Goal: Transaction & Acquisition: Purchase product/service

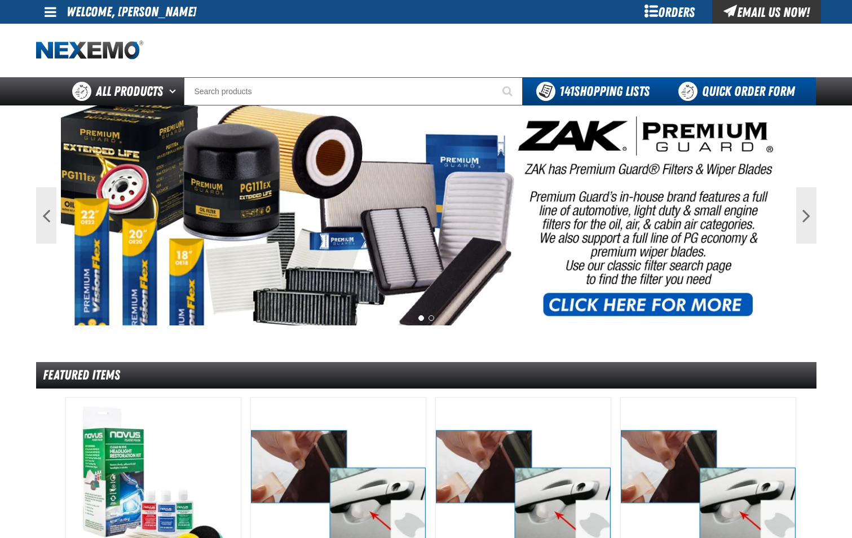
click at [755, 91] on link "Quick Order Form" at bounding box center [739, 91] width 153 height 28
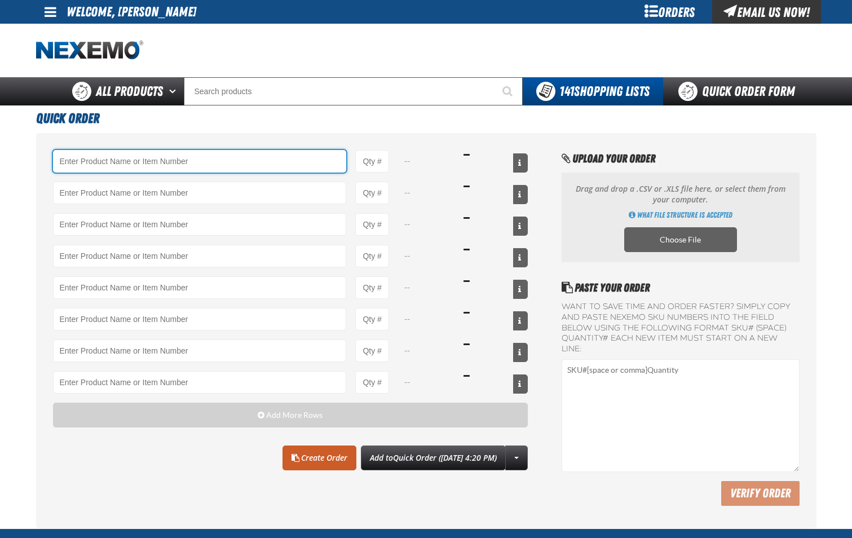
click at [90, 164] on input "Product" at bounding box center [200, 161] width 294 height 23
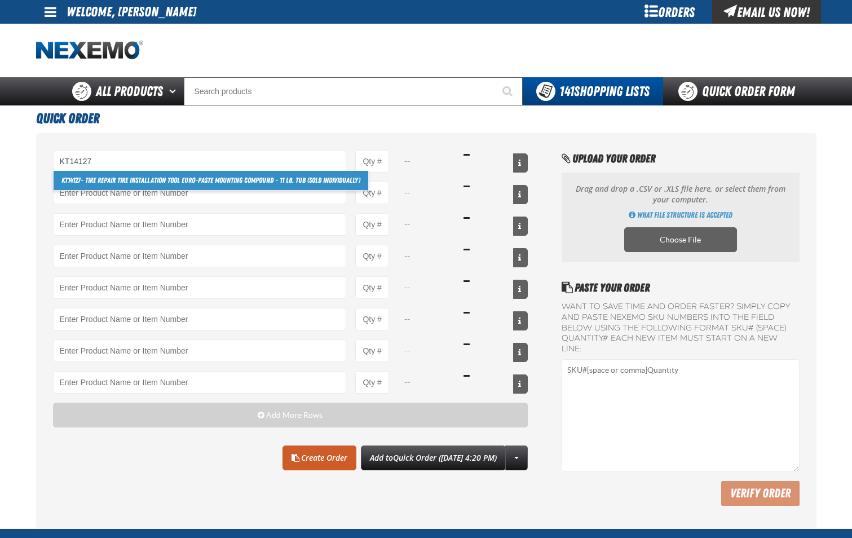
click at [129, 182] on link "KT14127 - Tire Repair Tire Installation Tool Euro-Paste Mounting Compound - 11 …" at bounding box center [211, 180] width 315 height 19
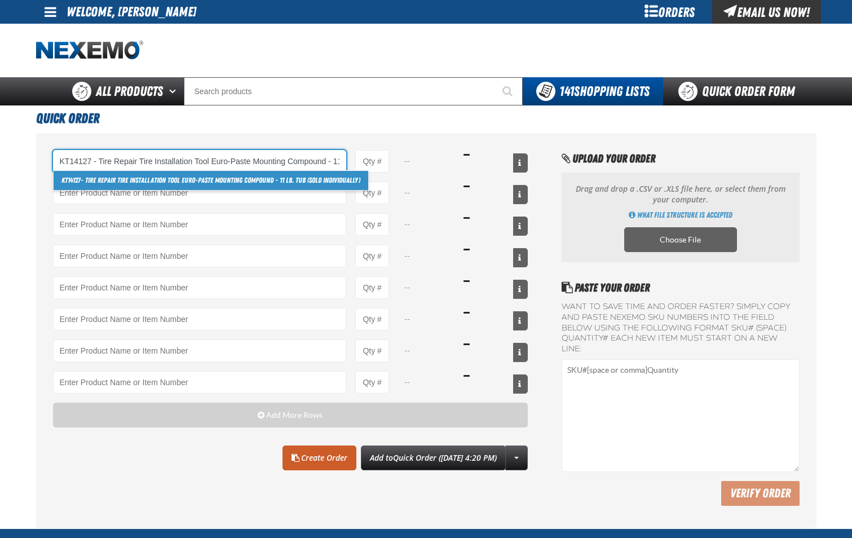
scroll to position [0, 95]
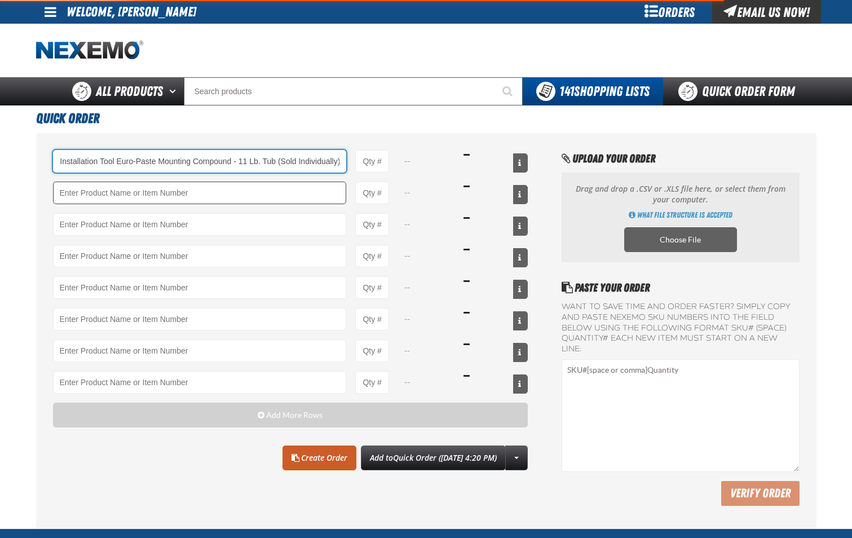
type input "KT14127 - Tire Repair Tire Installation Tool Euro-Paste Mounting Compound - 11 …"
type input "1"
select select "pack"
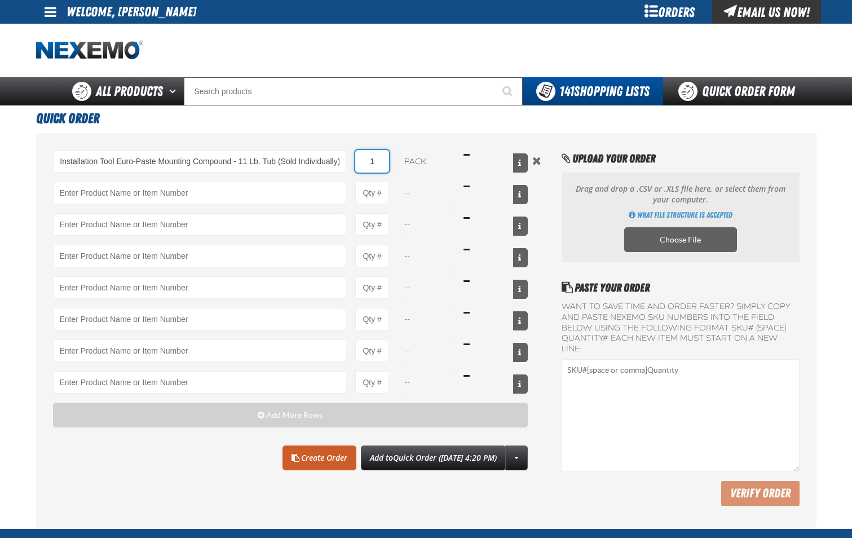
click at [377, 165] on input "1" at bounding box center [372, 161] width 34 height 23
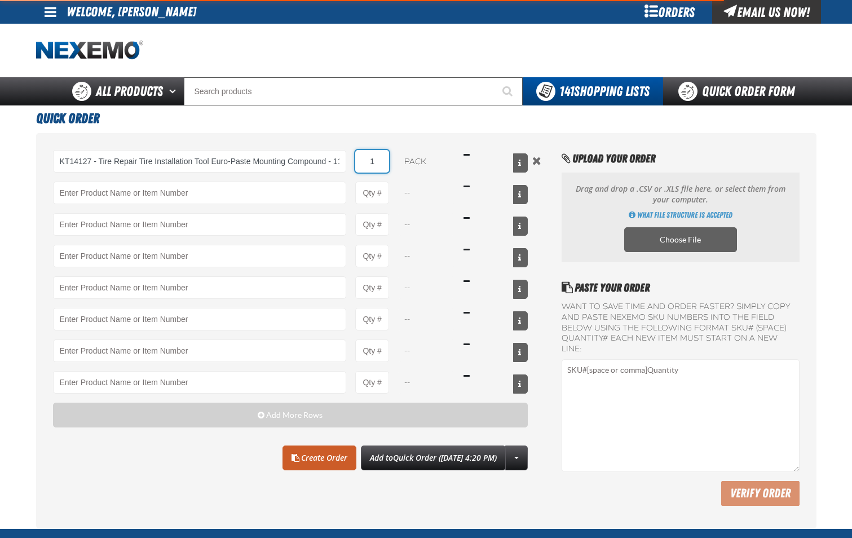
type input "KT14127 - Tire Repair Tire Installation Tool Euro-Paste Mounting Compound - 11 …"
type input "2"
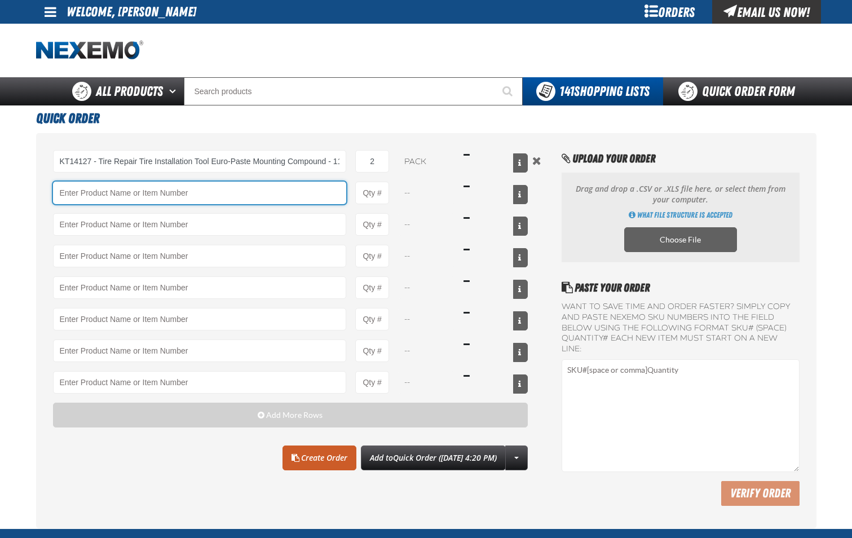
click at [232, 199] on input "Product" at bounding box center [200, 193] width 294 height 23
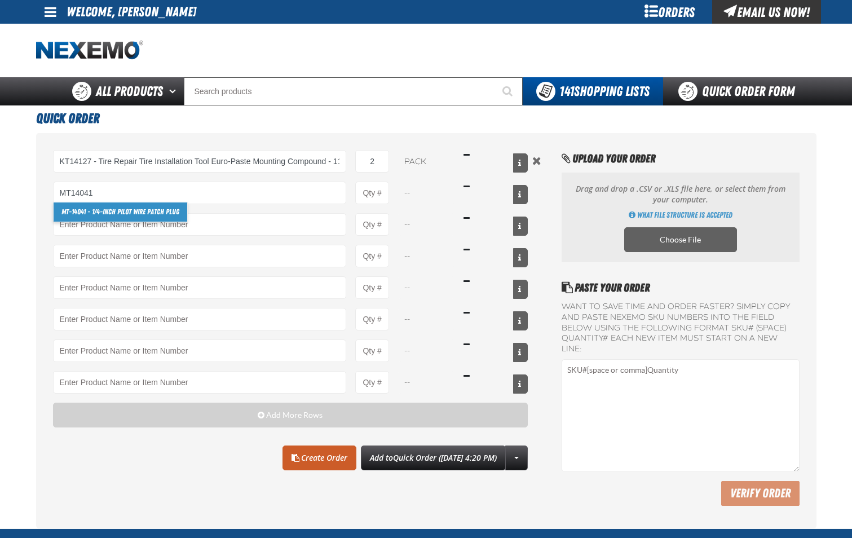
click at [171, 212] on link "MT-14041 - 1/4-inch Pilot Wire Patch Plug" at bounding box center [121, 211] width 134 height 19
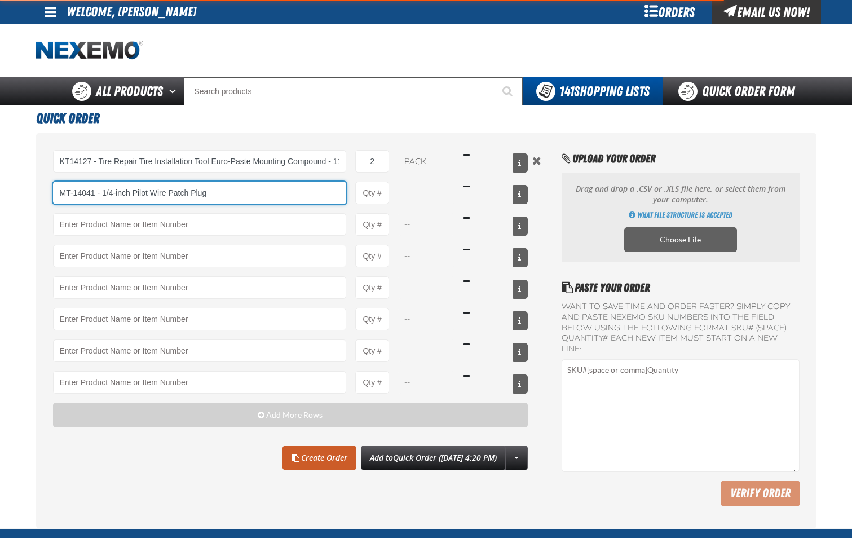
type input "MT-14041 - 1/4-inch Pilot Wire Patch Plug"
type input "1"
select select "box"
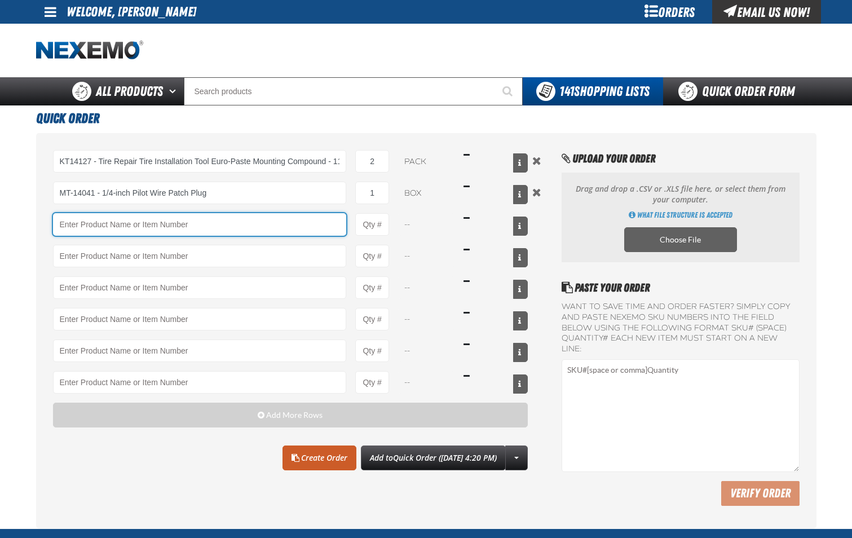
click at [176, 230] on input "Product" at bounding box center [200, 224] width 294 height 23
type input "MT-14041 - 1/4-inch Pilot Wire Patch Plug"
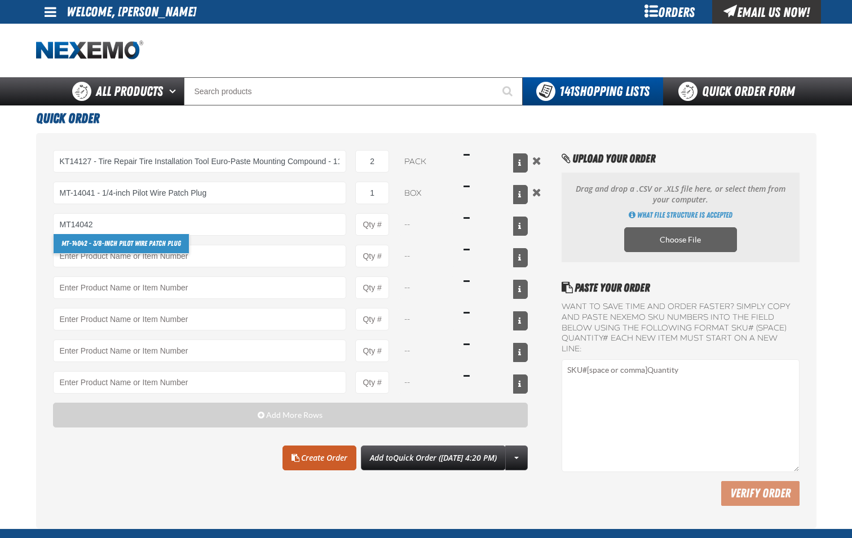
click at [176, 241] on link "MT-14042 - 3/8-inch Pilot Wire Patch Plug" at bounding box center [121, 243] width 135 height 19
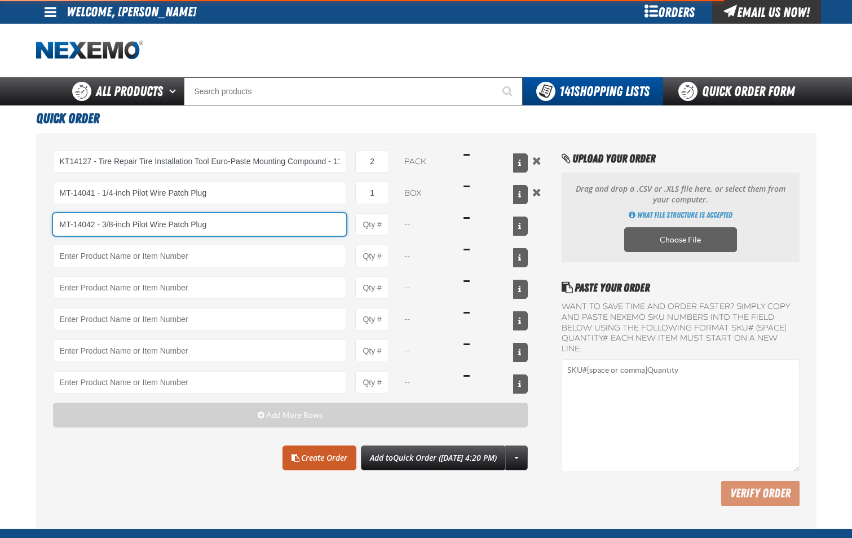
type input "MT-14042 - 3/8-inch Pilot Wire Patch Plug"
type input "1"
select select "box"
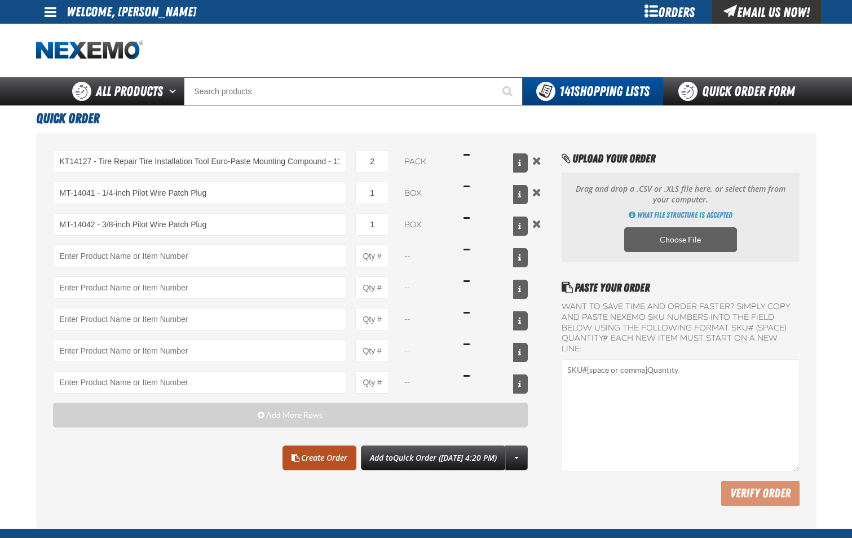
click at [289, 460] on link "Create Order" at bounding box center [320, 458] width 74 height 25
type input "MT-14042 - 3/8-inch Pilot Wire Patch Plug"
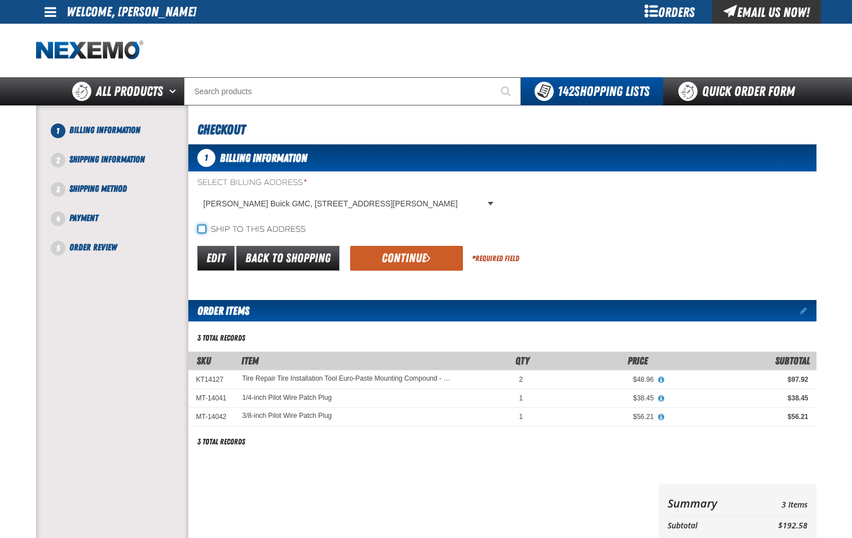
click at [204, 228] on input "Ship to this address" at bounding box center [201, 228] width 9 height 9
checkbox input "true"
click at [402, 257] on button "Continue" at bounding box center [406, 258] width 113 height 25
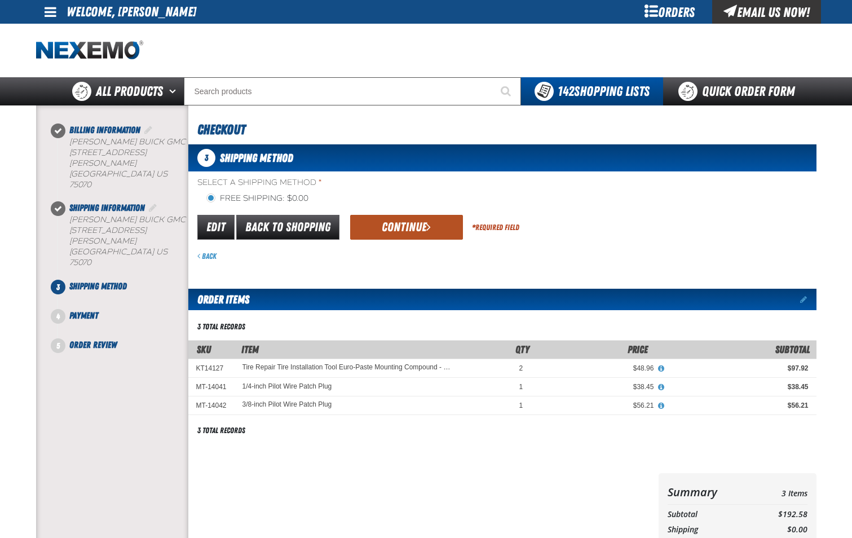
click at [427, 228] on span "submit" at bounding box center [428, 227] width 5 height 12
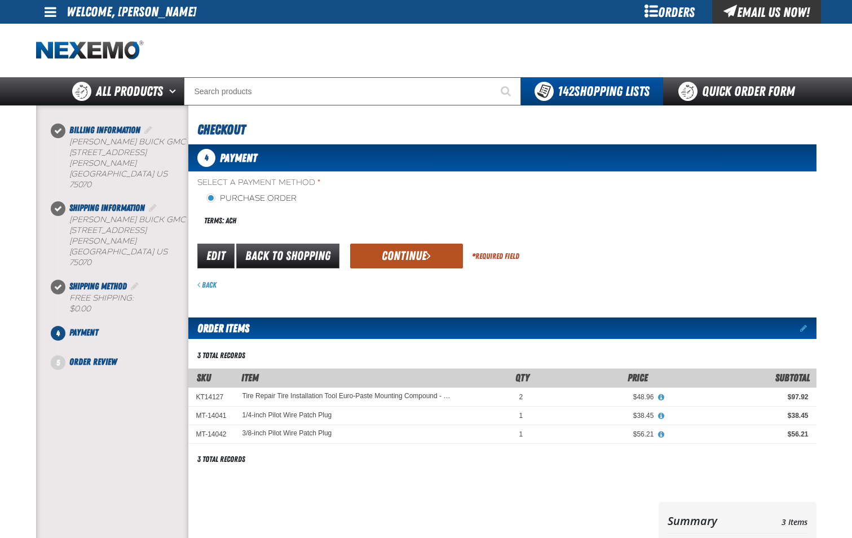
click at [387, 250] on button "Continue" at bounding box center [406, 256] width 113 height 25
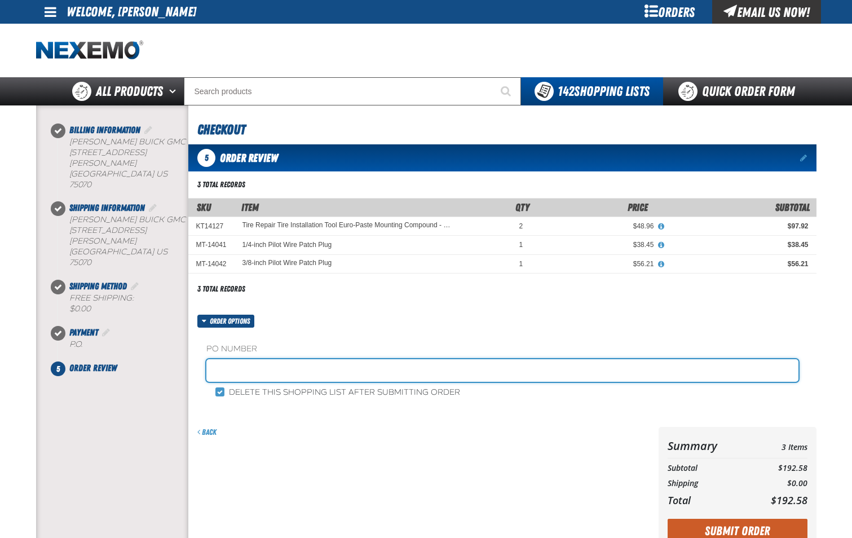
click at [333, 369] on input "text" at bounding box center [502, 370] width 592 height 23
type input "SHOP-JL"
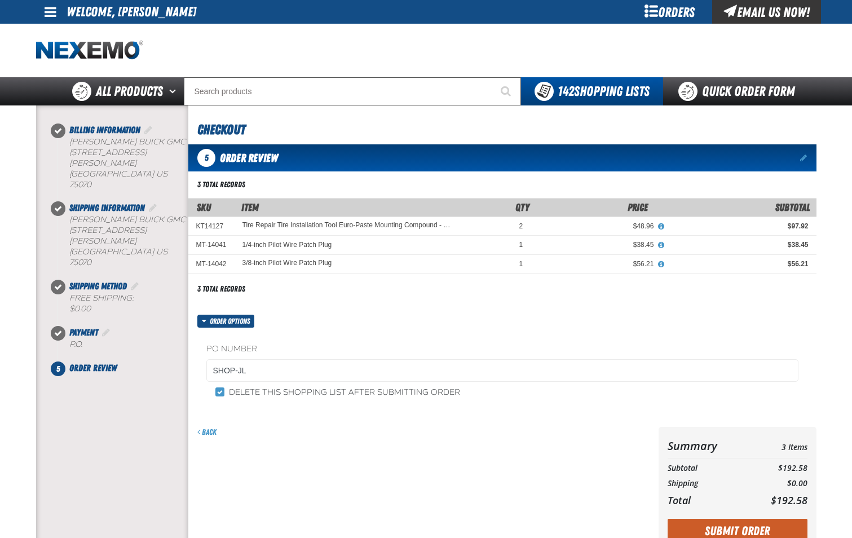
click at [202, 393] on div "PO Number SHOP-JL Delete this shopping list after submitting order" at bounding box center [502, 371] width 628 height 86
click at [208, 394] on div "Delete this shopping list after submitting order" at bounding box center [502, 392] width 592 height 12
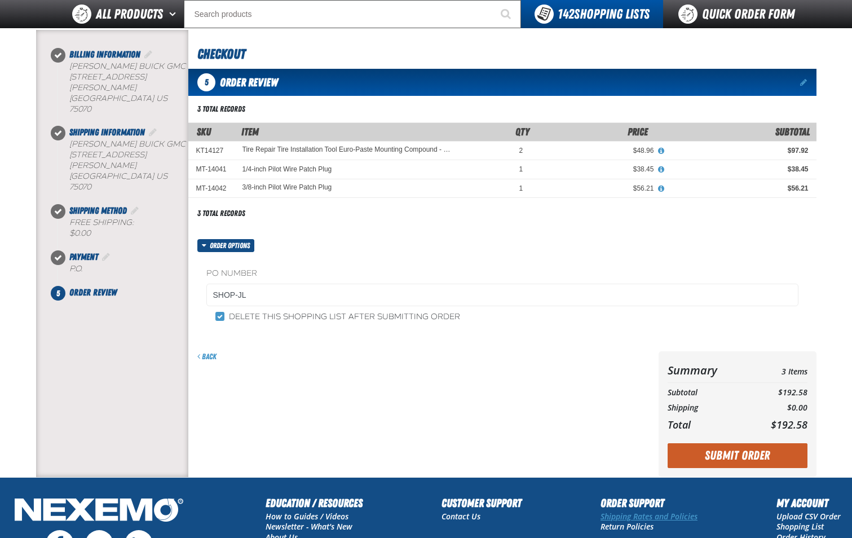
scroll to position [113, 0]
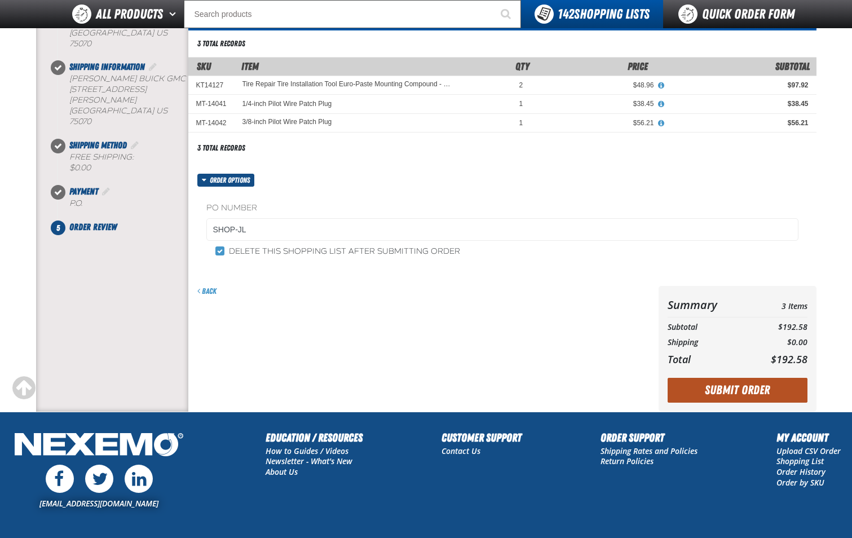
click at [735, 388] on button "Submit Order" at bounding box center [738, 390] width 140 height 25
